Goal: Browse casually: Explore the website without a specific task or goal

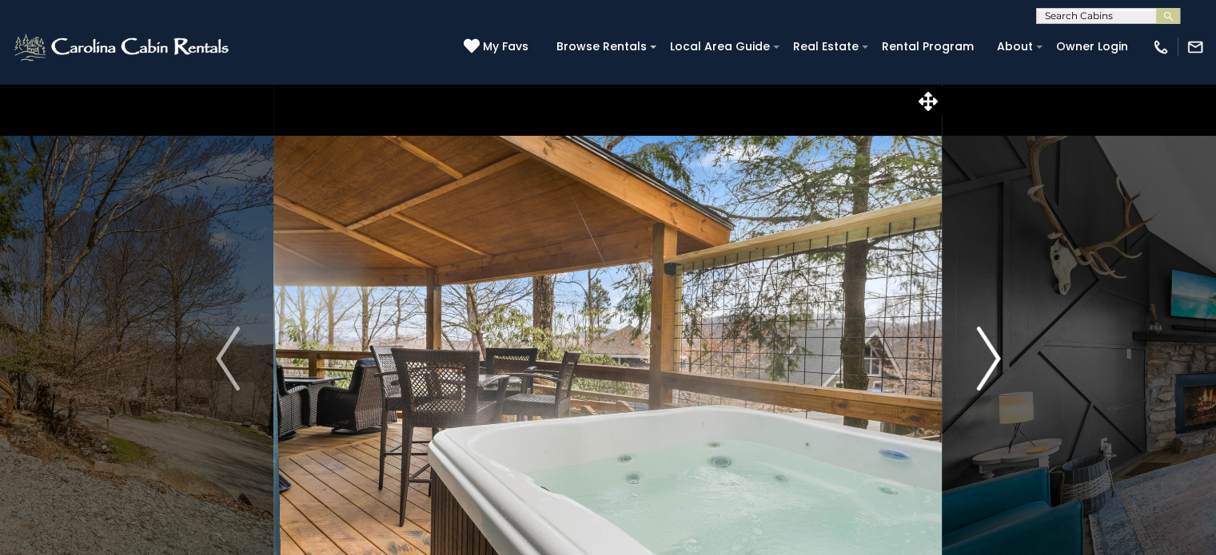
click at [994, 352] on img "Next" at bounding box center [988, 359] width 24 height 64
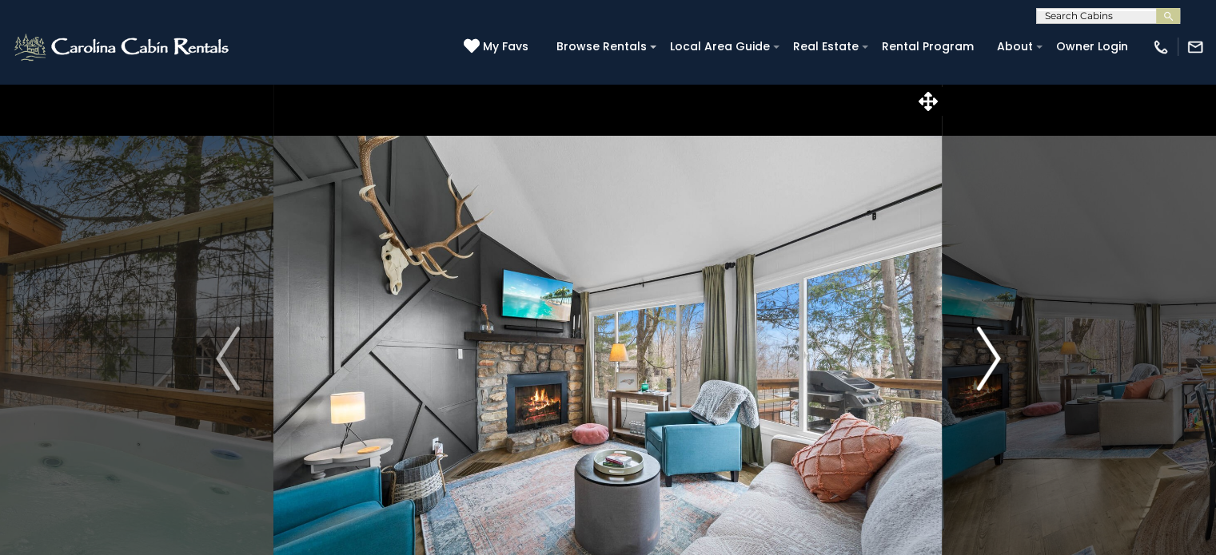
click at [994, 352] on img "Next" at bounding box center [988, 359] width 24 height 64
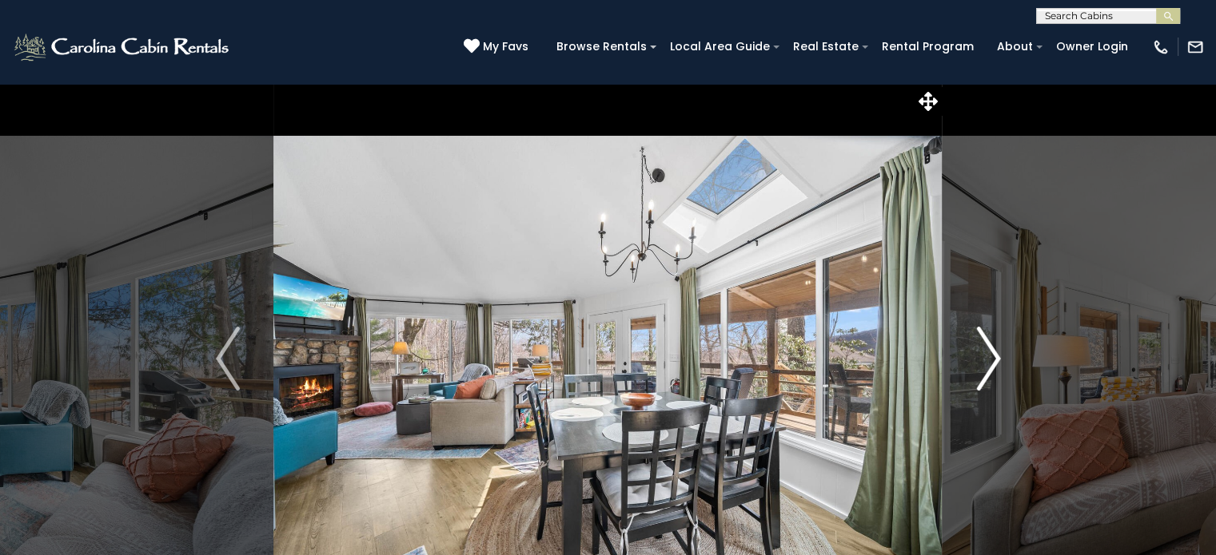
click at [994, 352] on img "Next" at bounding box center [988, 359] width 24 height 64
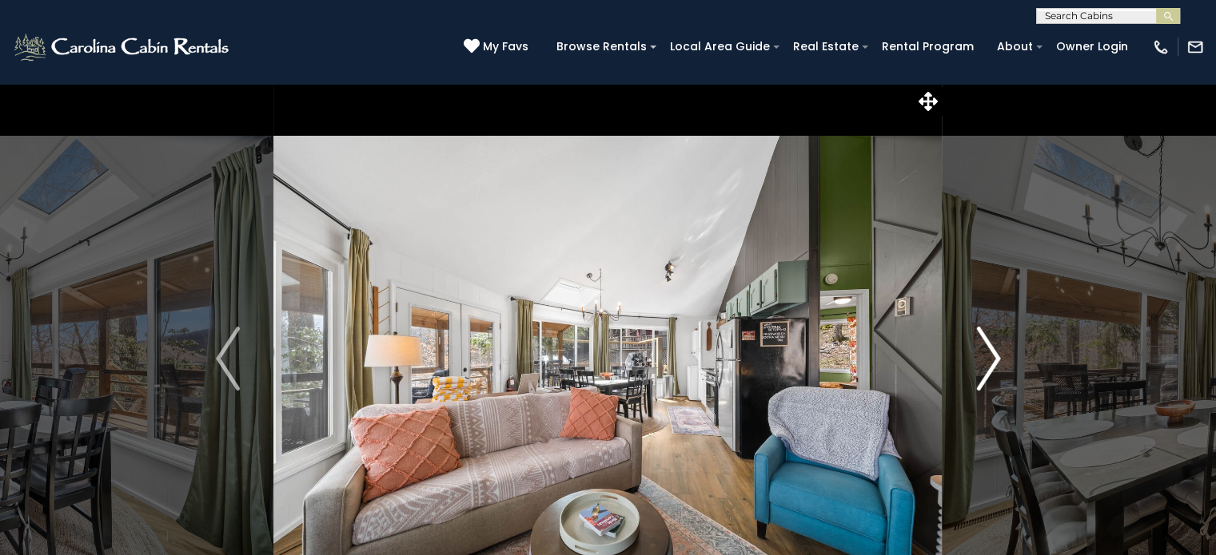
click at [994, 352] on img "Next" at bounding box center [988, 359] width 24 height 64
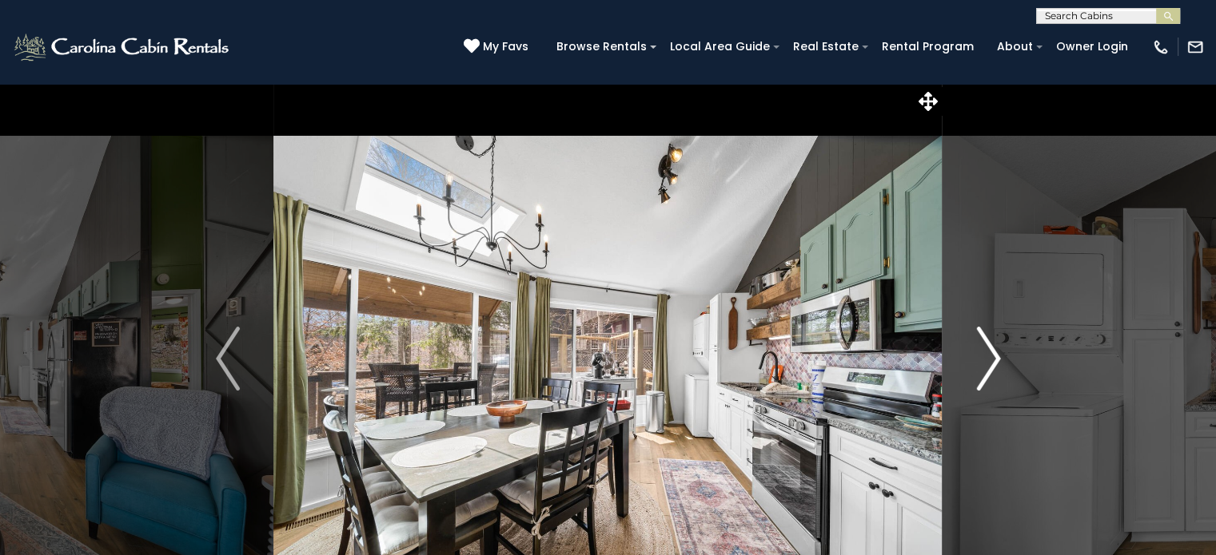
click at [994, 352] on img "Next" at bounding box center [988, 359] width 24 height 64
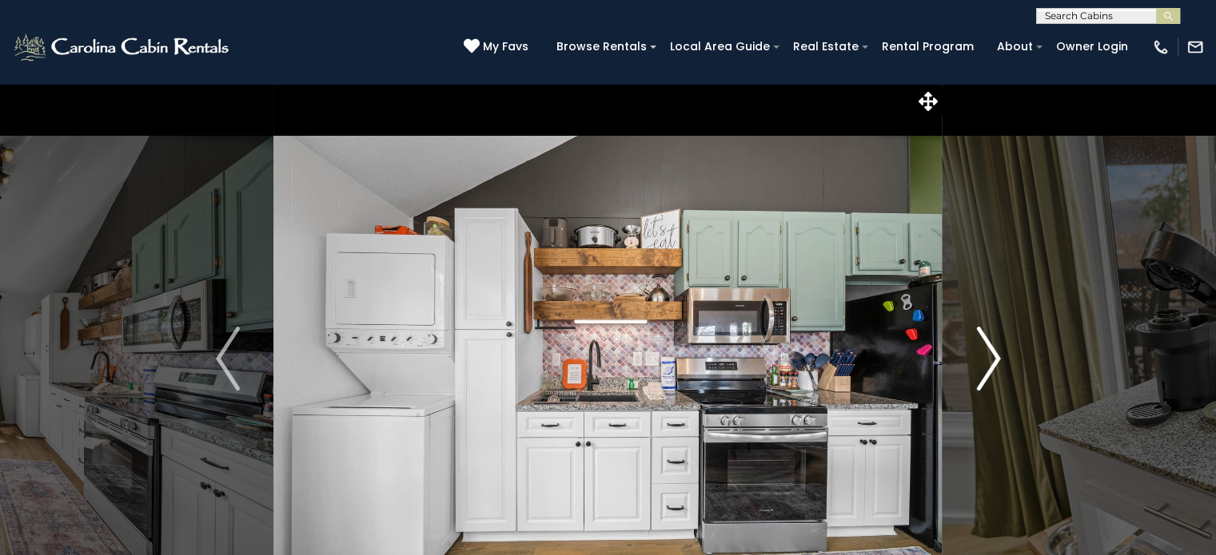
click at [994, 352] on img "Next" at bounding box center [988, 359] width 24 height 64
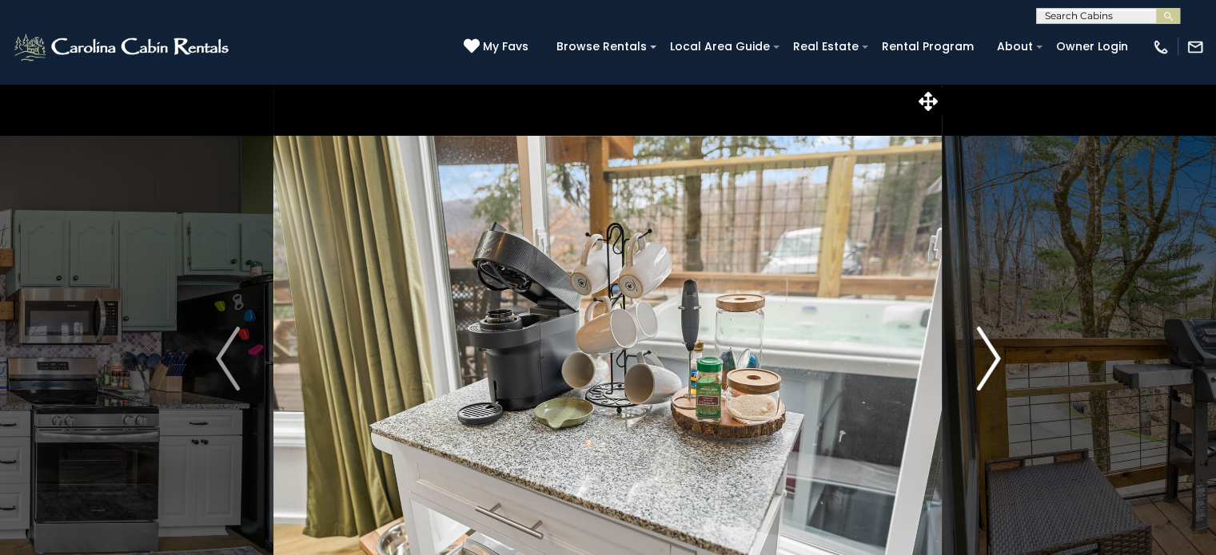
click at [994, 352] on img "Next" at bounding box center [988, 359] width 24 height 64
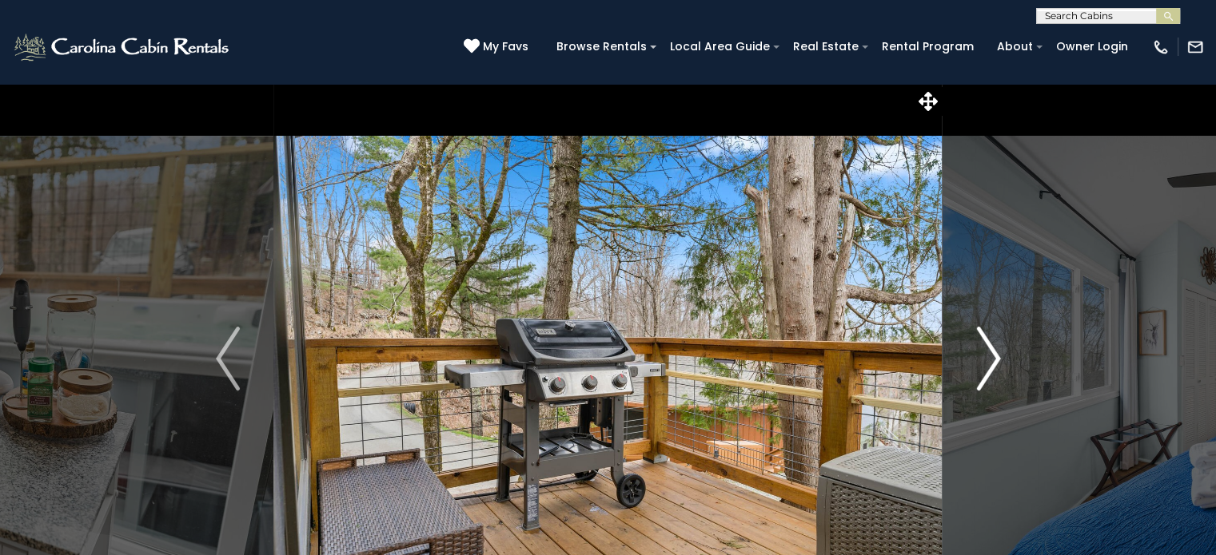
click at [994, 352] on img "Next" at bounding box center [988, 359] width 24 height 64
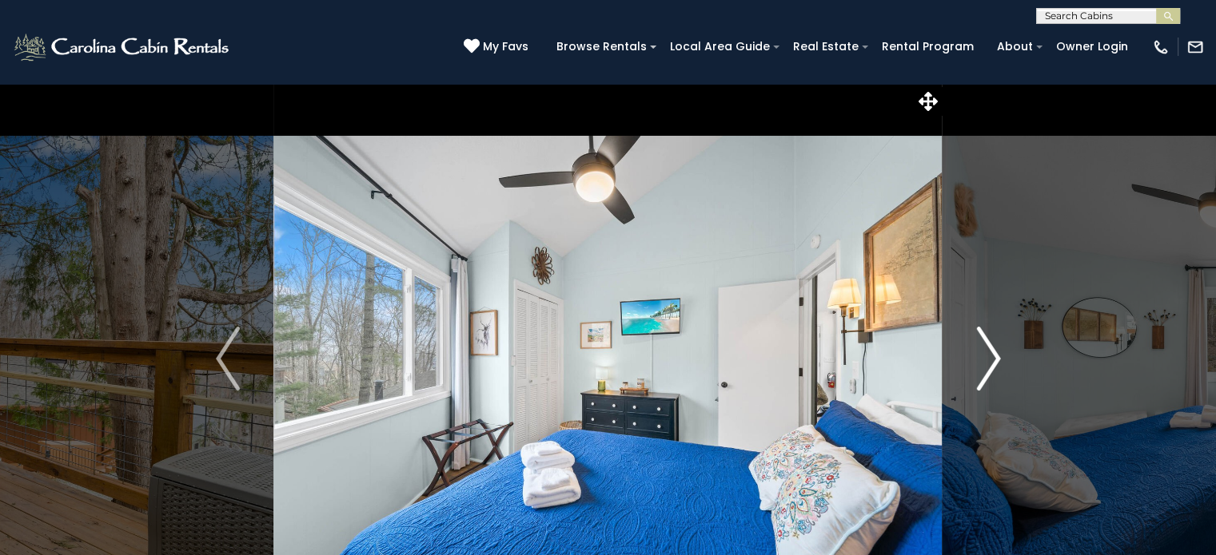
click at [994, 352] on img "Next" at bounding box center [988, 359] width 24 height 64
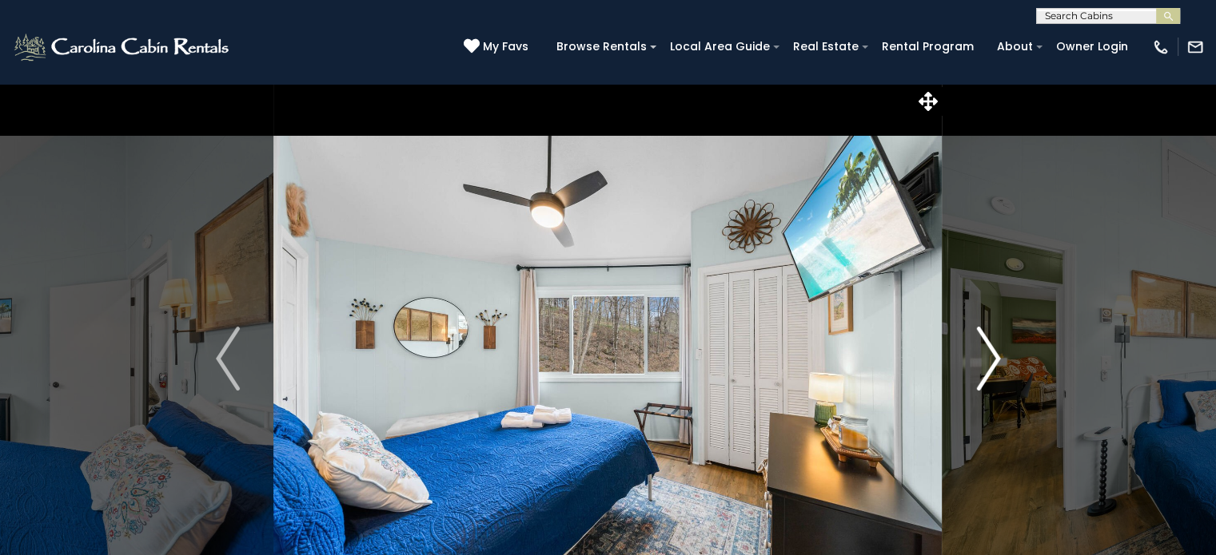
click at [994, 352] on img "Next" at bounding box center [988, 359] width 24 height 64
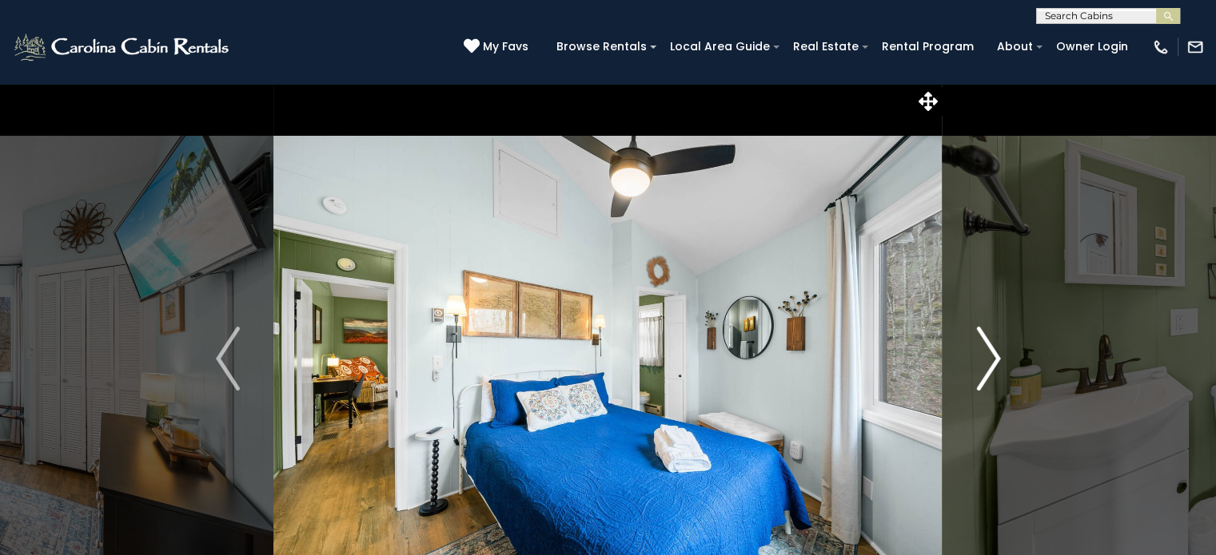
click at [994, 352] on img "Next" at bounding box center [988, 359] width 24 height 64
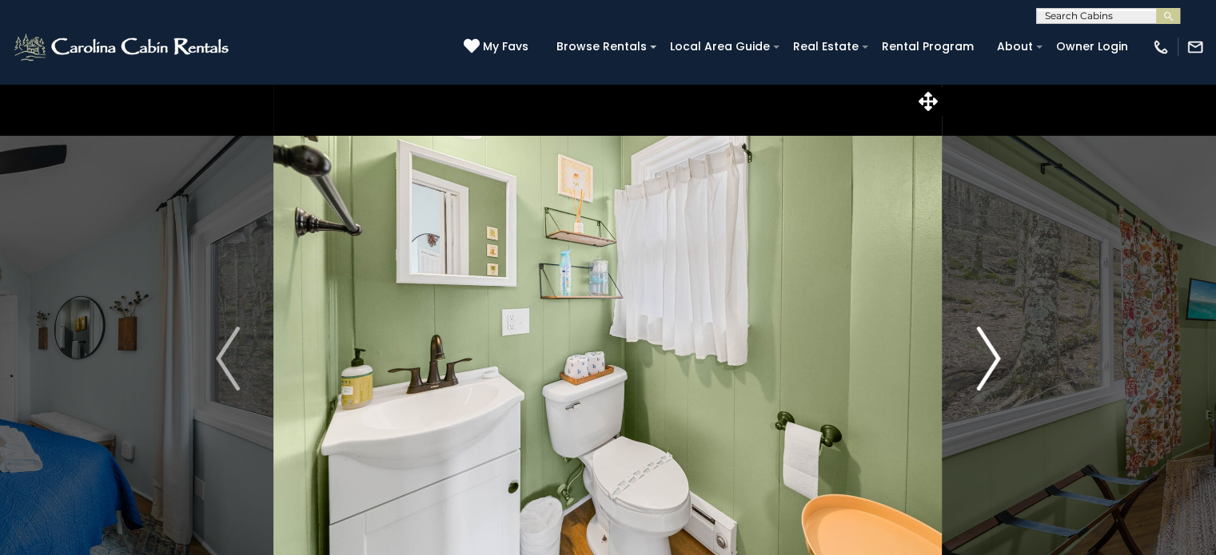
click at [994, 352] on img "Next" at bounding box center [988, 359] width 24 height 64
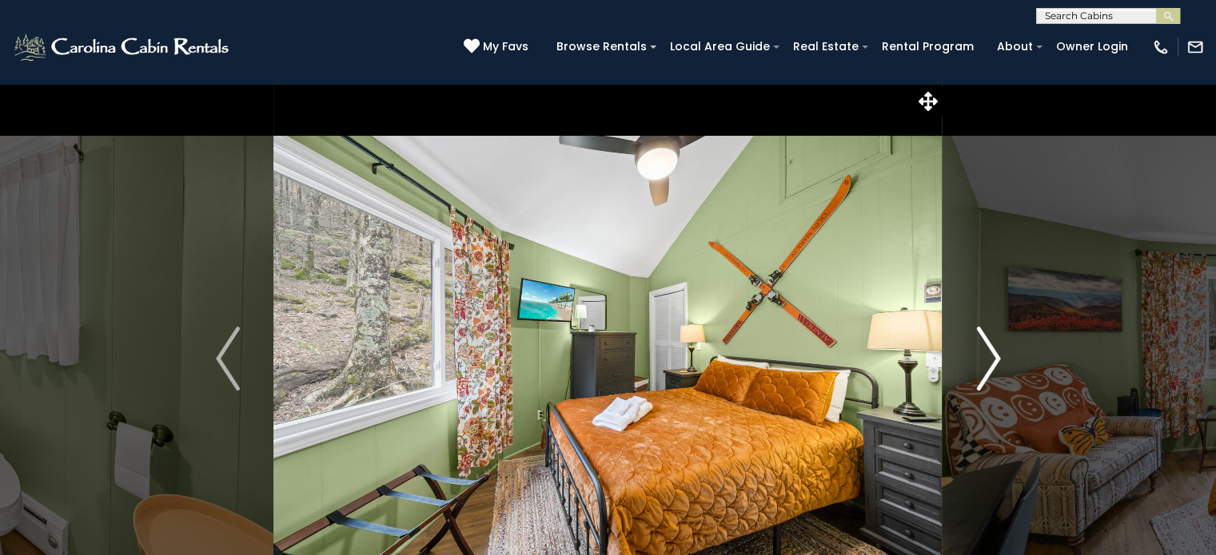
click at [994, 352] on img "Next" at bounding box center [988, 359] width 24 height 64
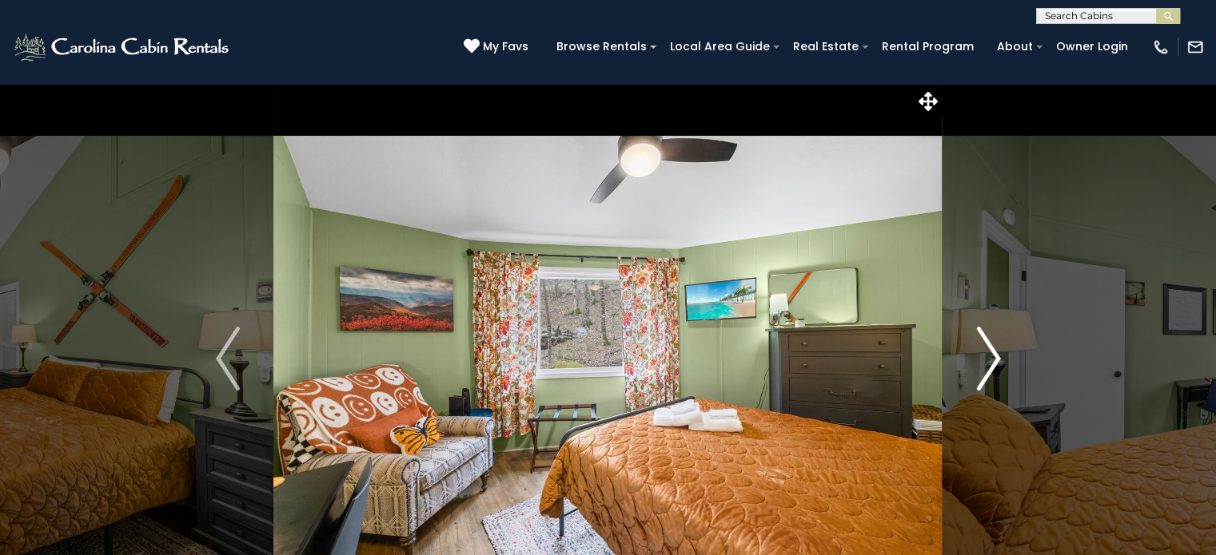
click at [994, 352] on img "Next" at bounding box center [988, 359] width 24 height 64
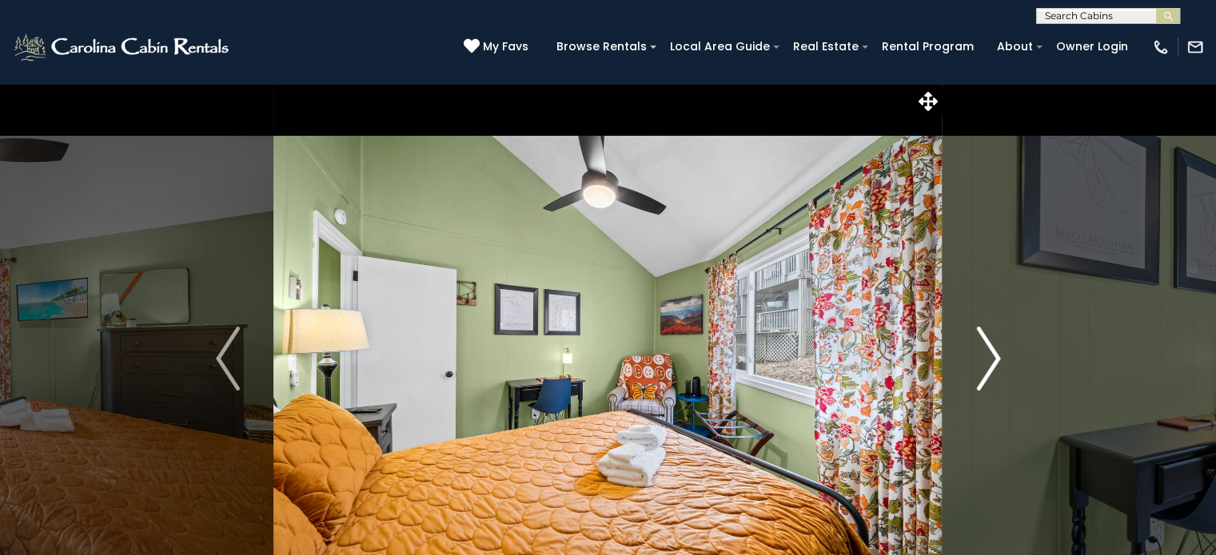
click at [994, 352] on img "Next" at bounding box center [988, 359] width 24 height 64
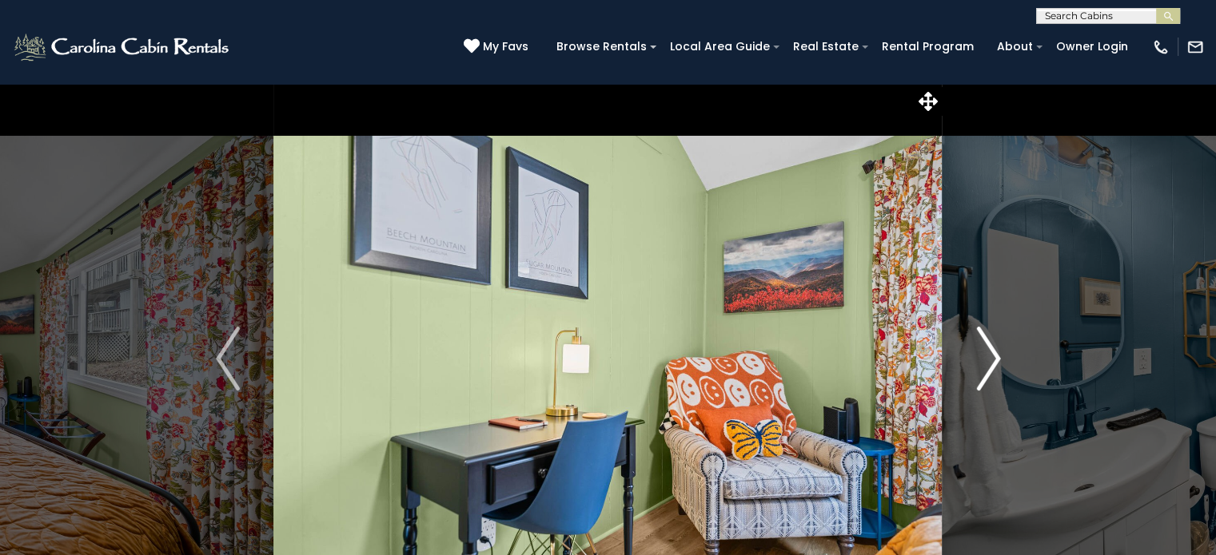
click at [994, 352] on img "Next" at bounding box center [988, 359] width 24 height 64
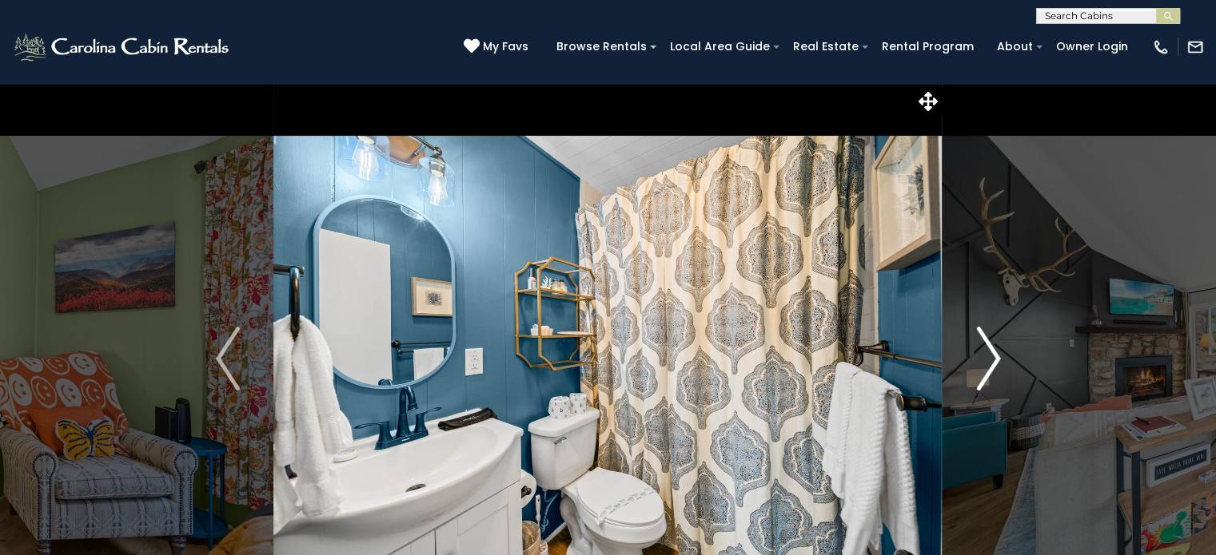
click at [994, 352] on img "Next" at bounding box center [988, 359] width 24 height 64
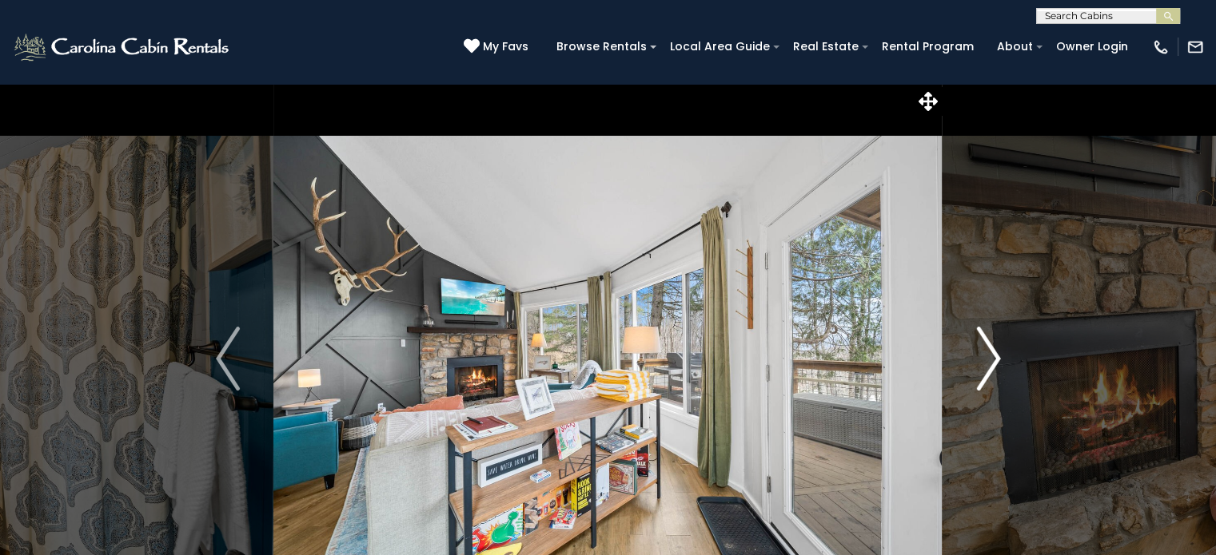
click at [994, 352] on img "Next" at bounding box center [988, 359] width 24 height 64
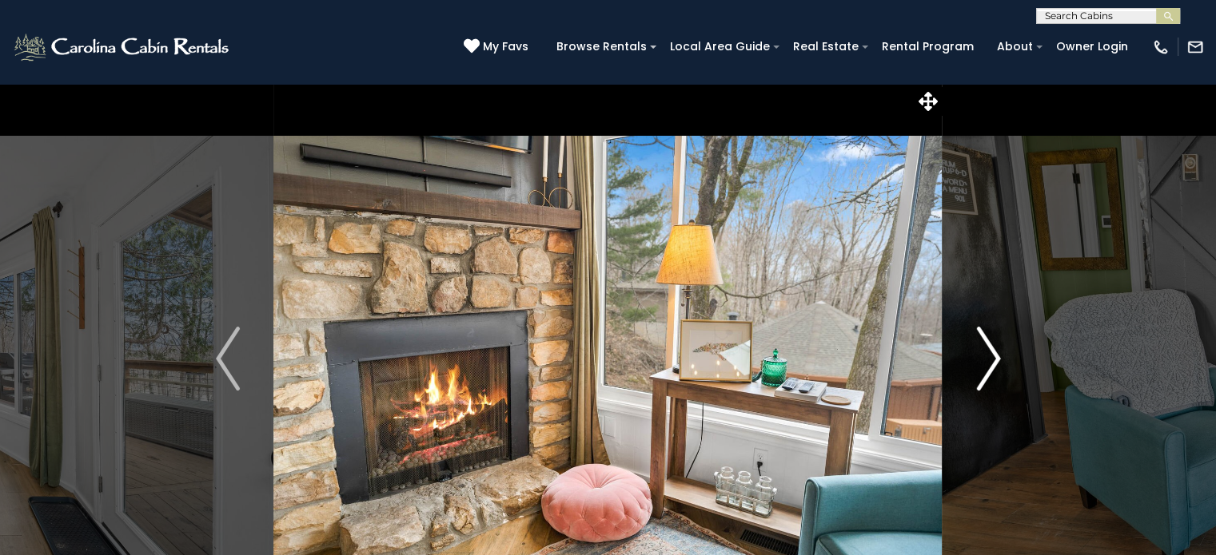
click at [994, 352] on img "Next" at bounding box center [988, 359] width 24 height 64
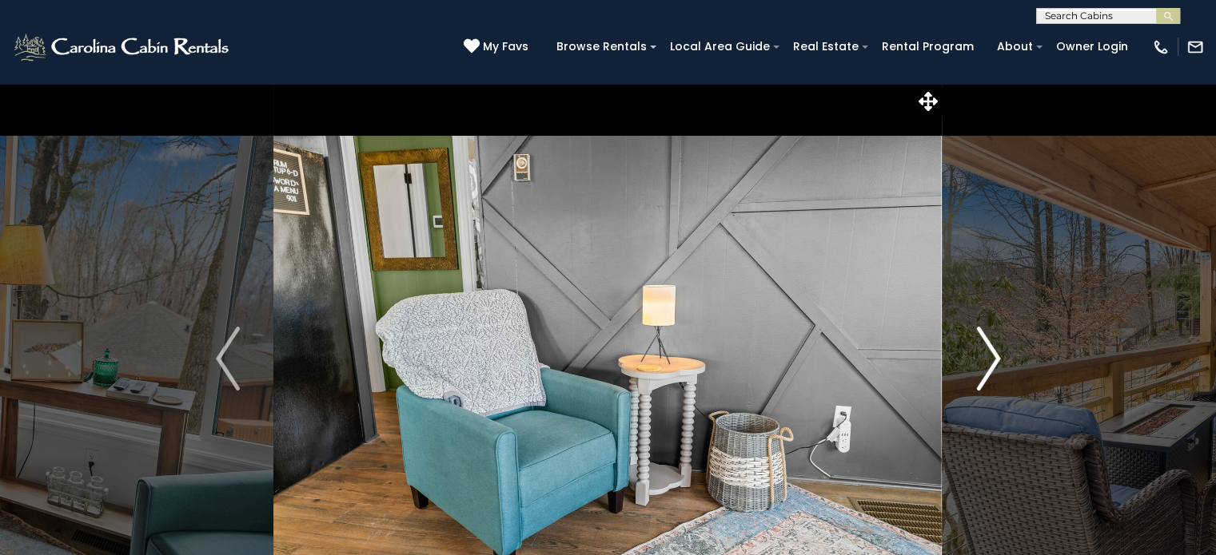
click at [994, 352] on img "Next" at bounding box center [988, 359] width 24 height 64
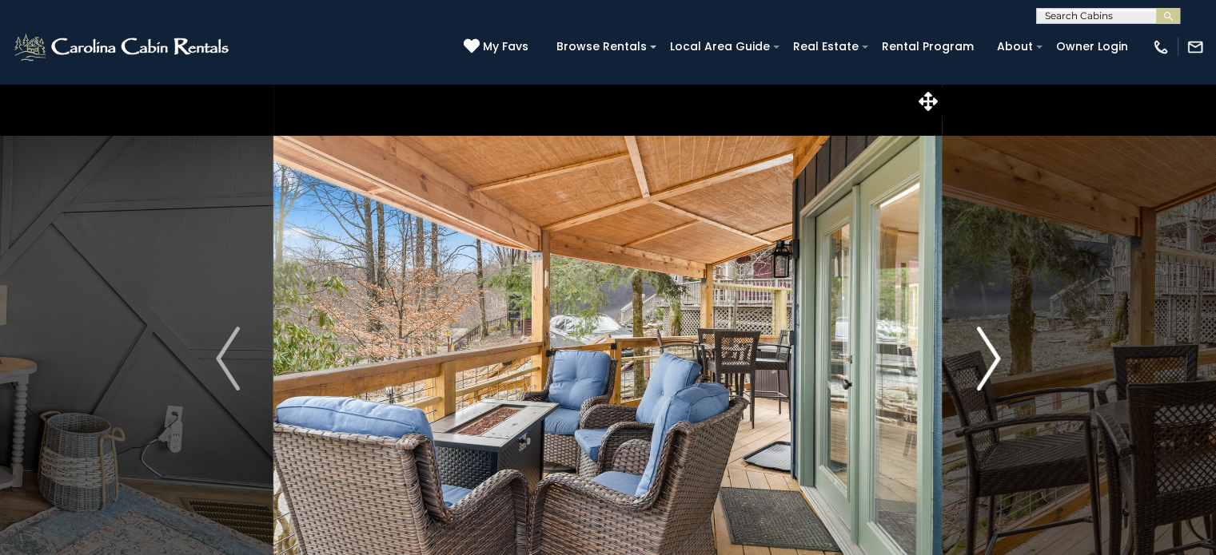
click at [994, 352] on img "Next" at bounding box center [988, 359] width 24 height 64
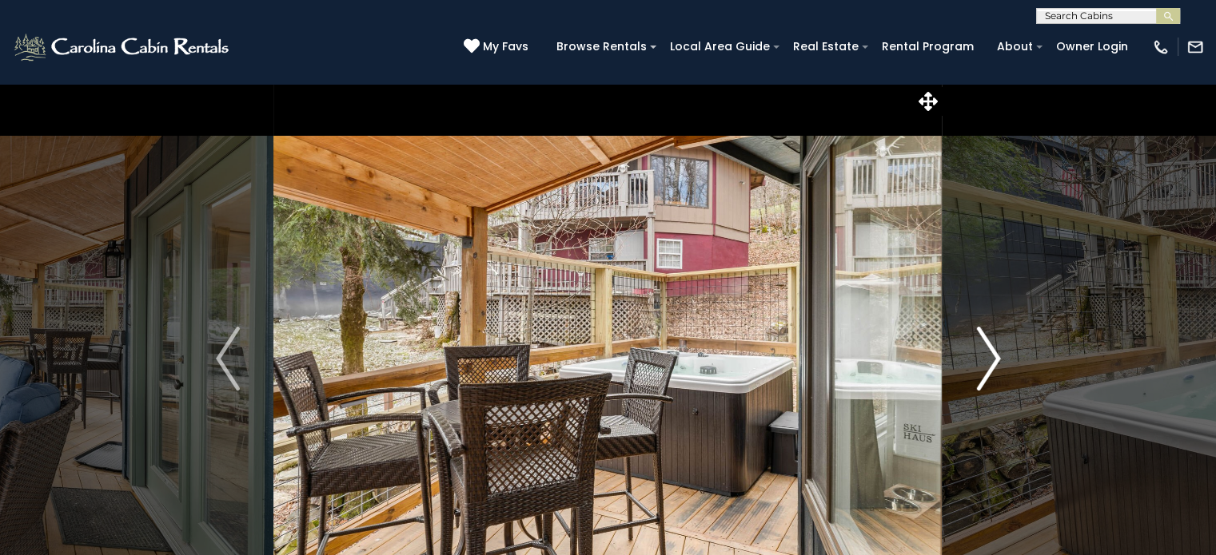
click at [994, 352] on img "Next" at bounding box center [988, 359] width 24 height 64
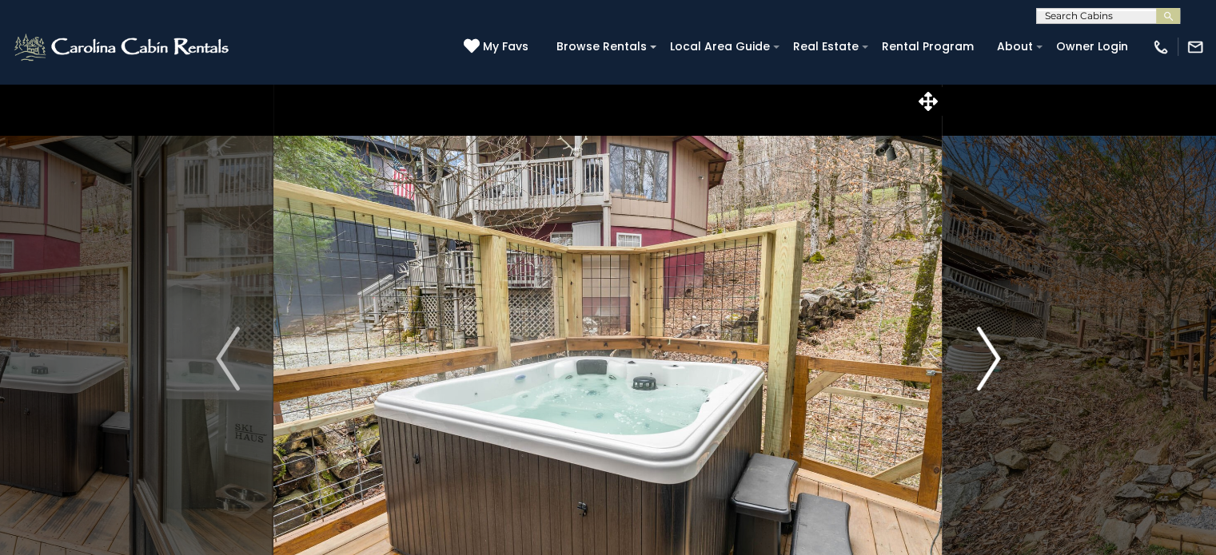
click at [994, 352] on img "Next" at bounding box center [988, 359] width 24 height 64
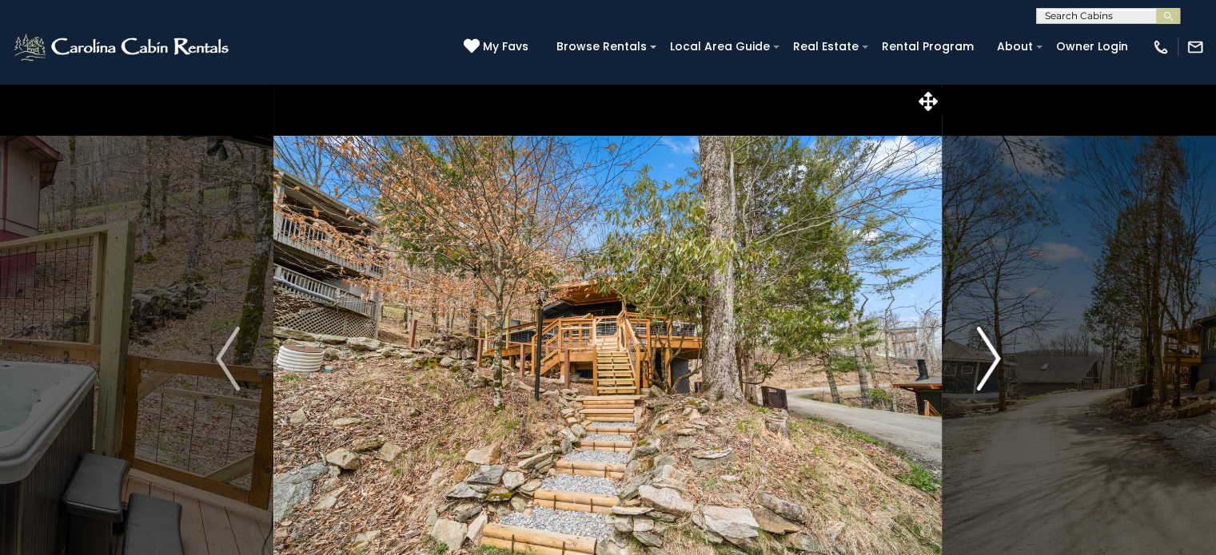
click at [994, 352] on img "Next" at bounding box center [988, 359] width 24 height 64
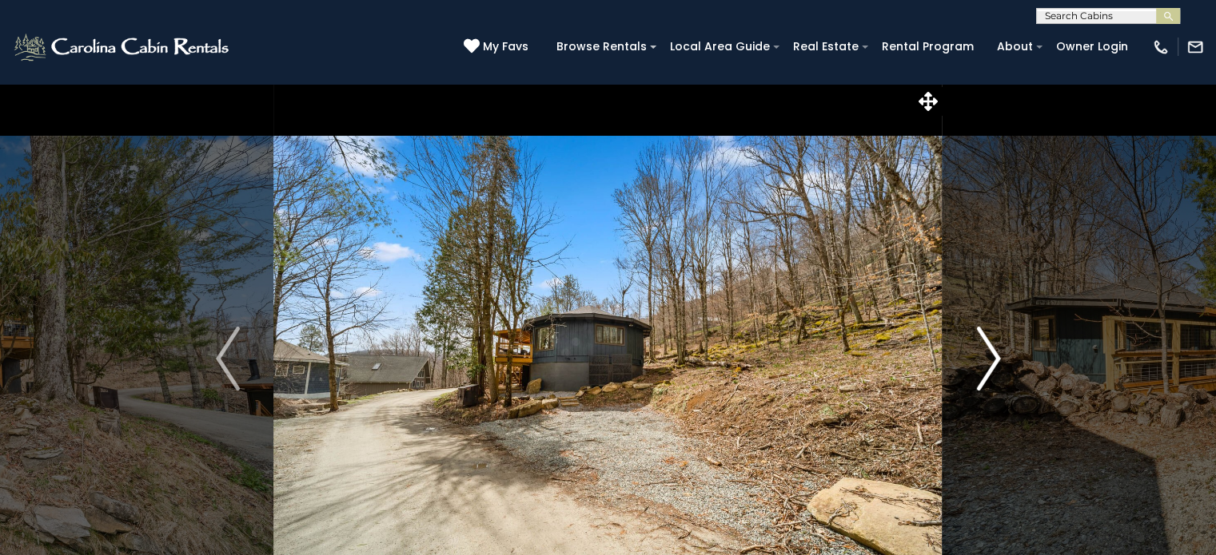
click at [994, 352] on img "Next" at bounding box center [988, 359] width 24 height 64
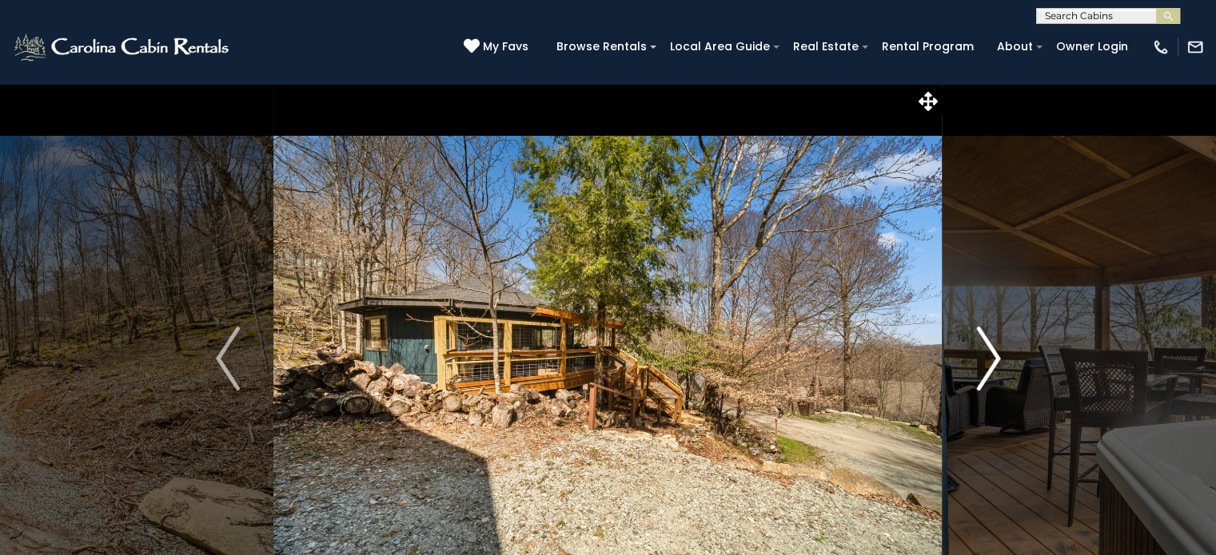
click at [994, 352] on img "Next" at bounding box center [988, 359] width 24 height 64
